Goal: Transaction & Acquisition: Book appointment/travel/reservation

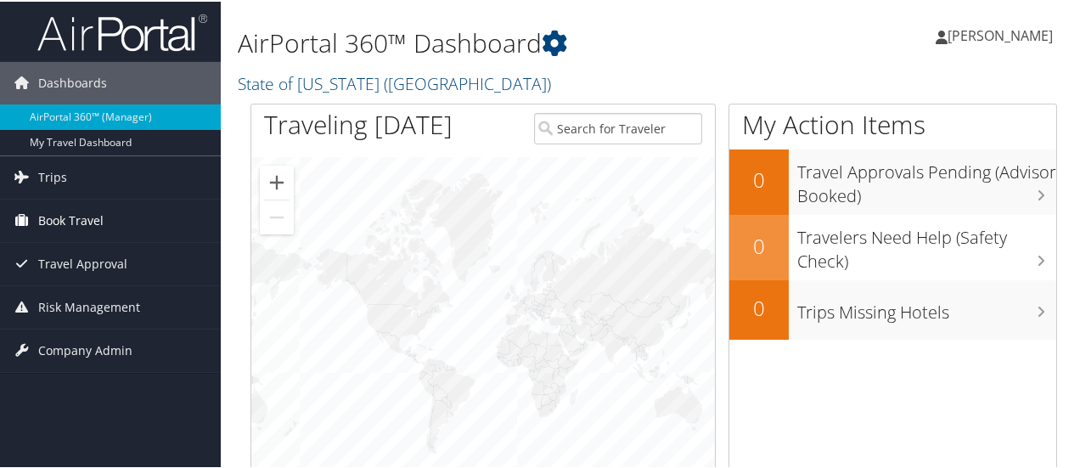
click at [68, 212] on span "Book Travel" at bounding box center [70, 219] width 65 height 42
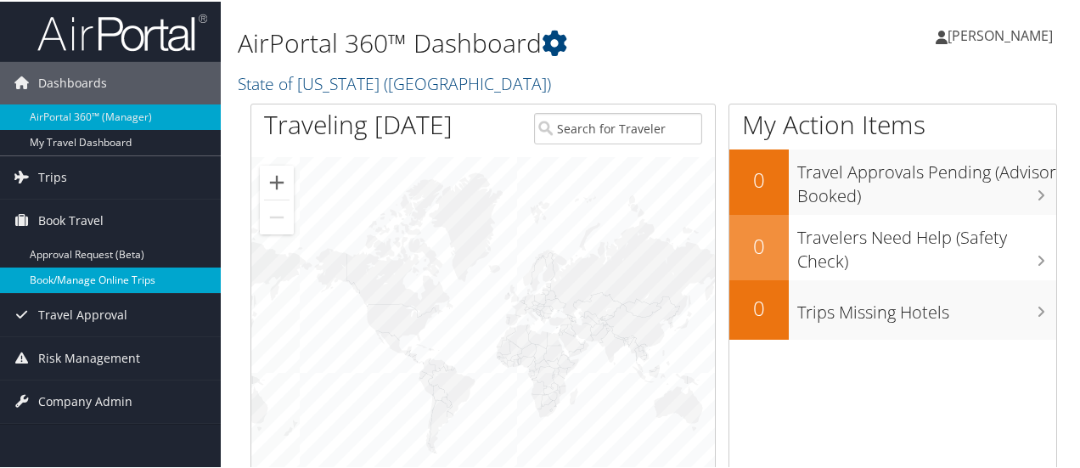
click at [102, 275] on link "Book/Manage Online Trips" at bounding box center [110, 278] width 221 height 25
